Goal: Transaction & Acquisition: Purchase product/service

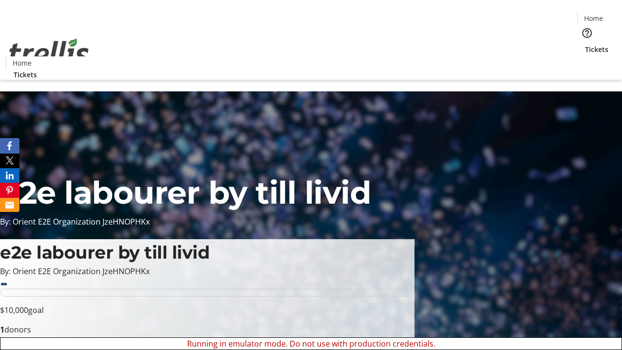
click at [594, 15] on span "Sign Up" at bounding box center [598, 14] width 28 height 12
type input "[PERSON_NAME][EMAIL_ADDRESS][DOMAIN_NAME]"
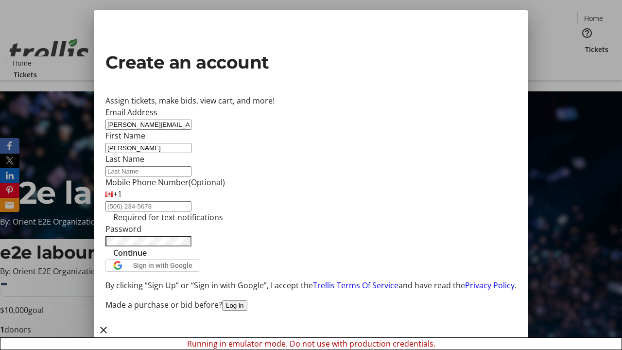
type input "[PERSON_NAME]"
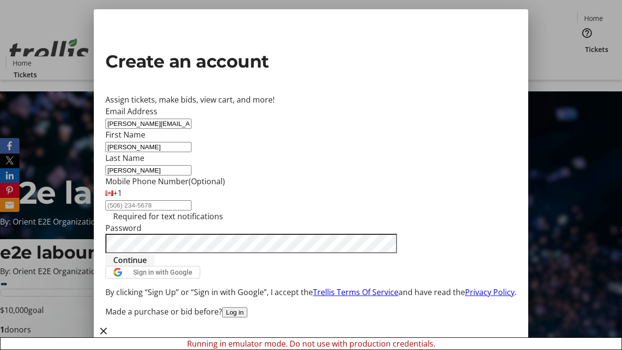
click at [147, 266] on span "Continue" at bounding box center [130, 260] width 34 height 12
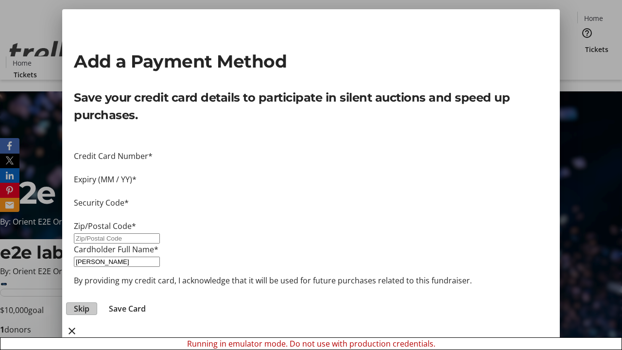
click at [89, 303] on span "Skip" at bounding box center [82, 309] width 16 height 12
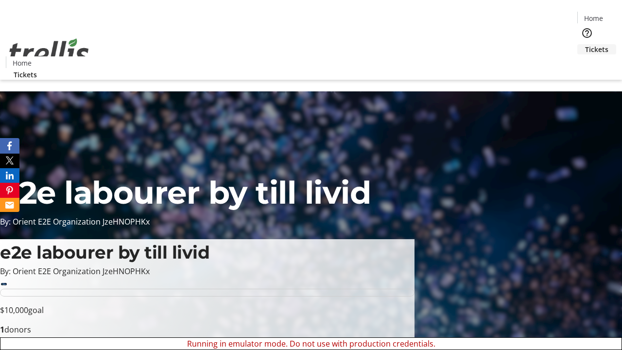
click at [585, 44] on span "Tickets" at bounding box center [596, 49] width 23 height 10
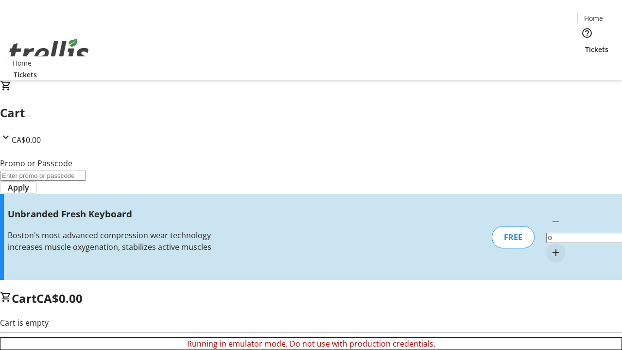
click at [550, 247] on mat-icon "Increment by one" at bounding box center [556, 253] width 12 height 12
type input "1"
